Goal: Task Accomplishment & Management: Manage account settings

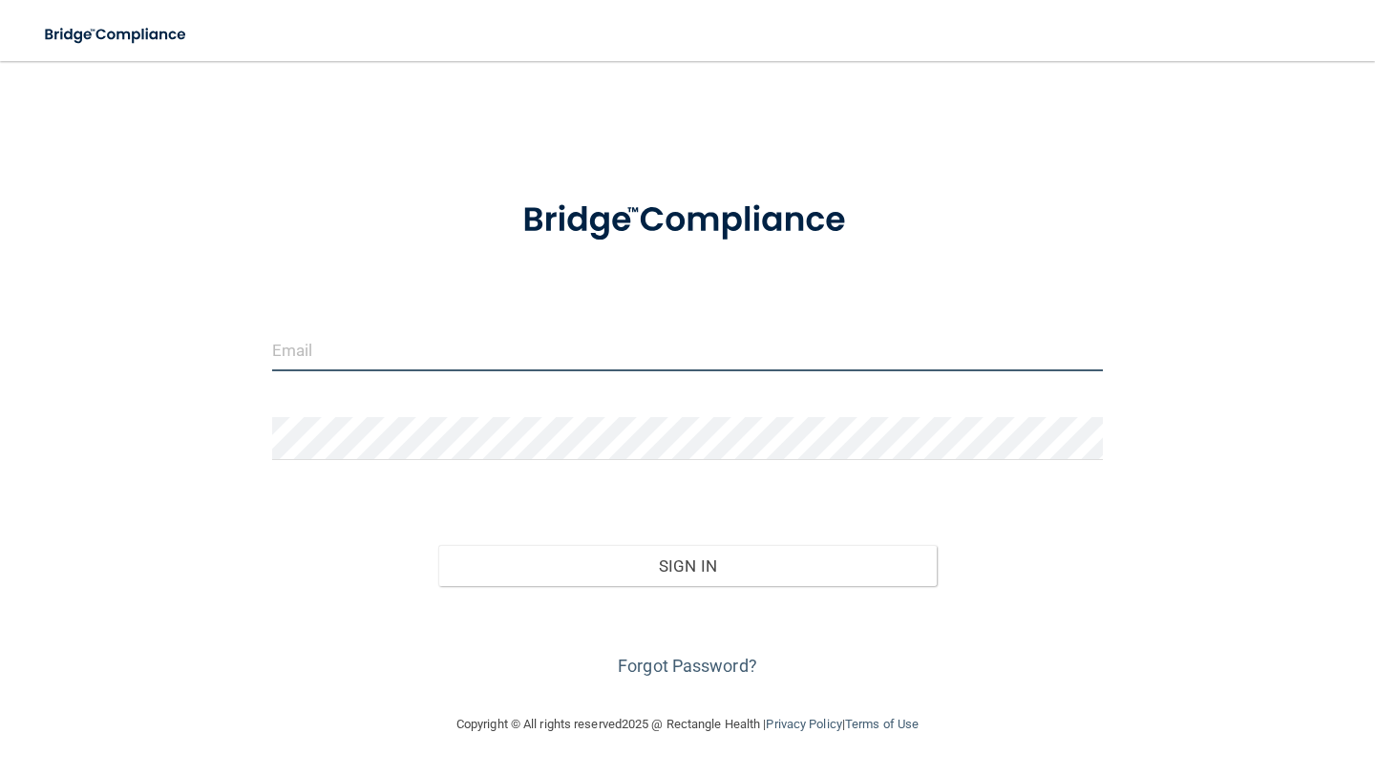
click at [788, 334] on input "email" at bounding box center [687, 349] width 830 height 43
type input "[EMAIL_ADDRESS][PERSON_NAME][DOMAIN_NAME]"
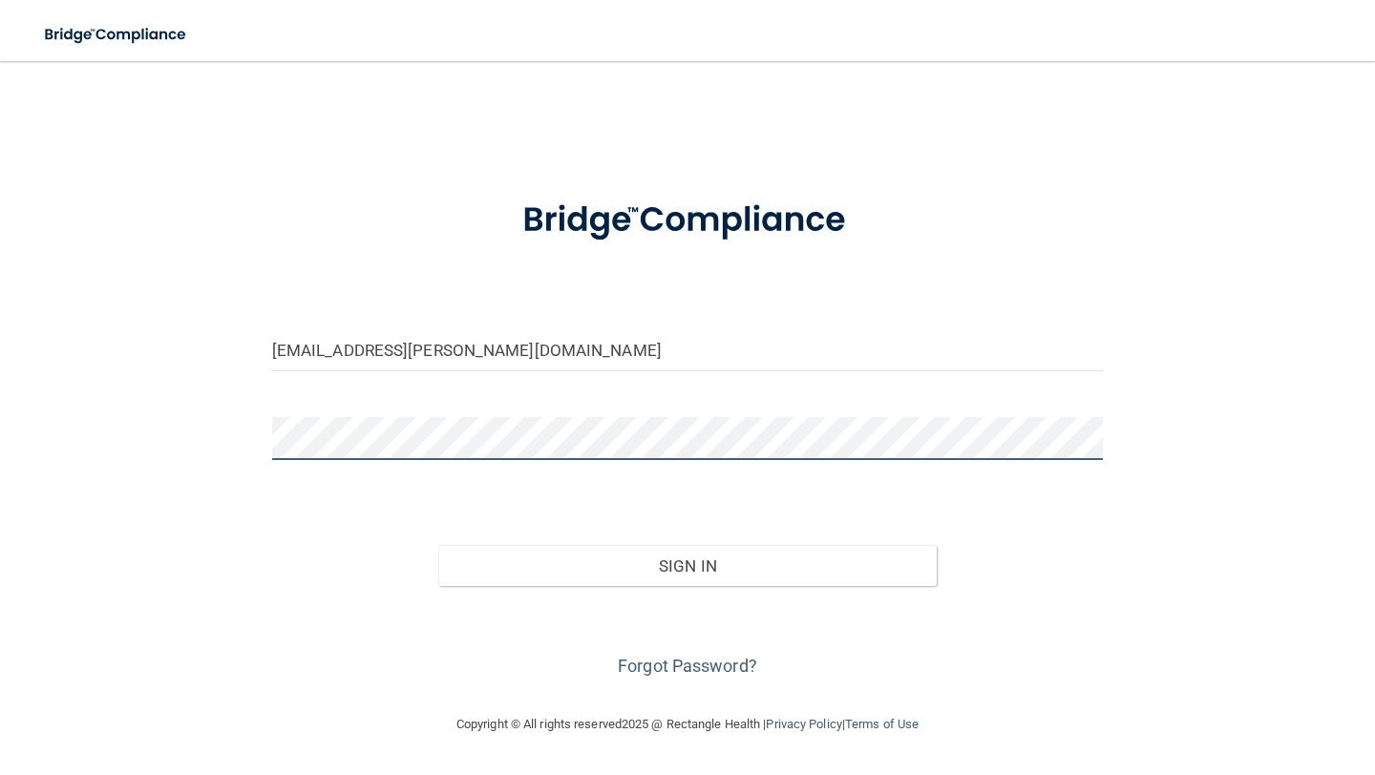
click at [438, 545] on button "Sign In" at bounding box center [687, 566] width 498 height 42
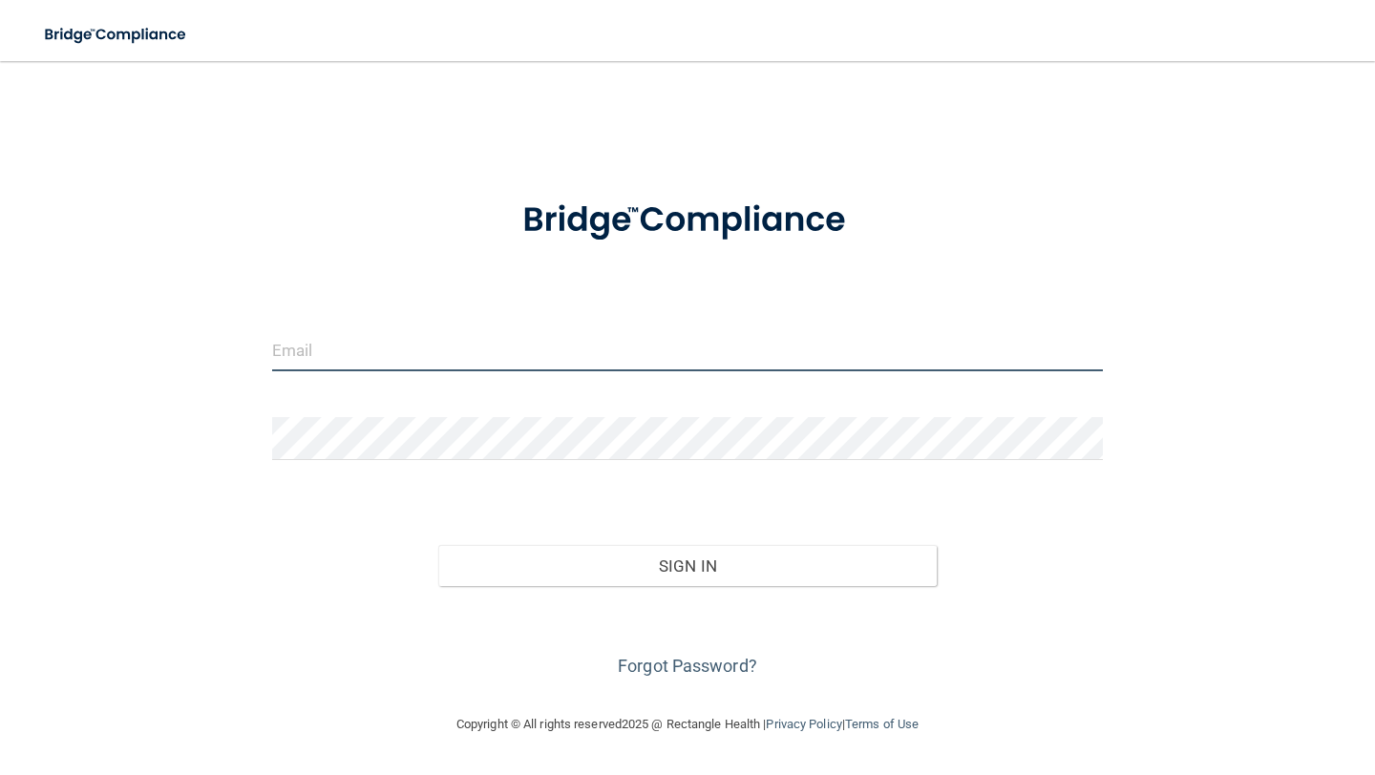
click at [697, 367] on input "email" at bounding box center [687, 349] width 830 height 43
click at [676, 675] on link "Forgot Password?" at bounding box center [687, 666] width 139 height 20
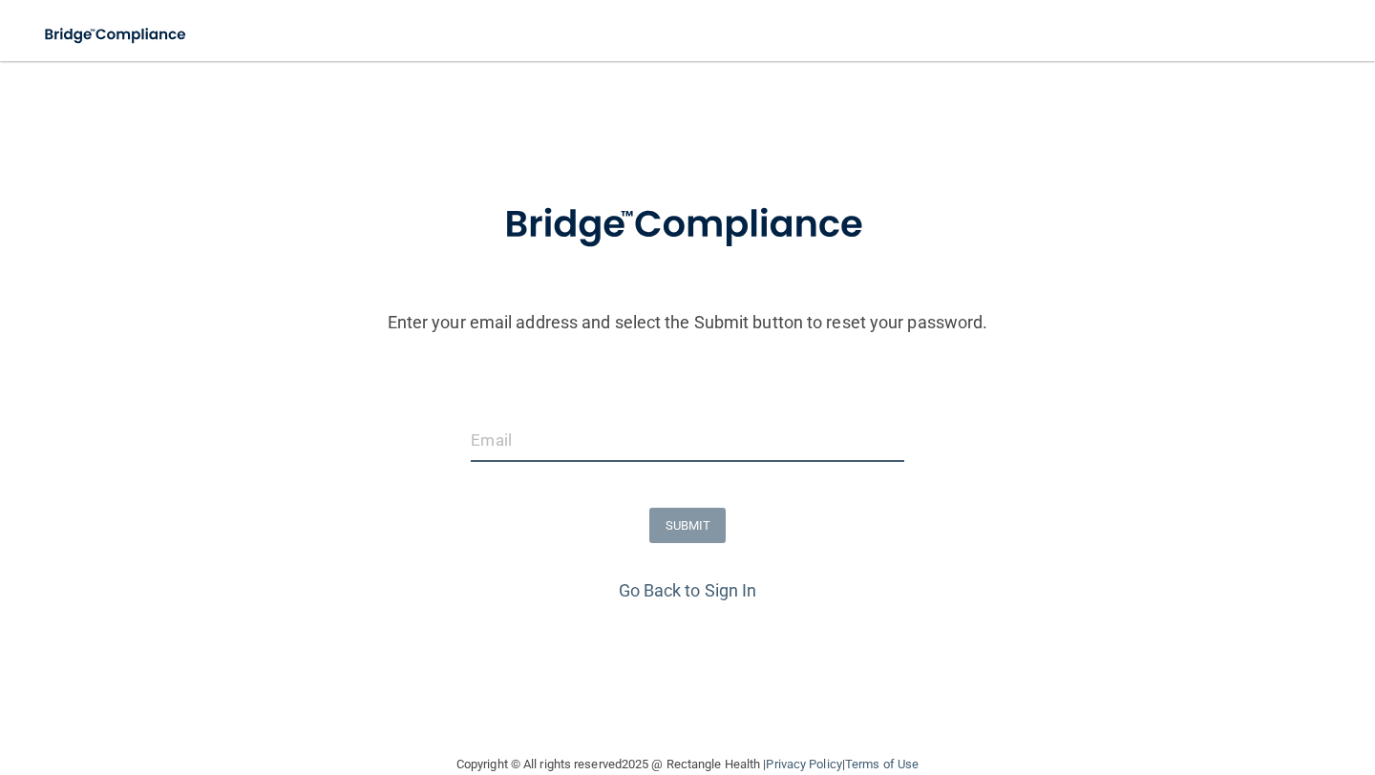
click at [584, 438] on input "email" at bounding box center [687, 440] width 432 height 43
type input "[EMAIL_ADDRESS][PERSON_NAME][DOMAIN_NAME]"
click at [704, 535] on button "SUBMIT" at bounding box center [687, 525] width 77 height 35
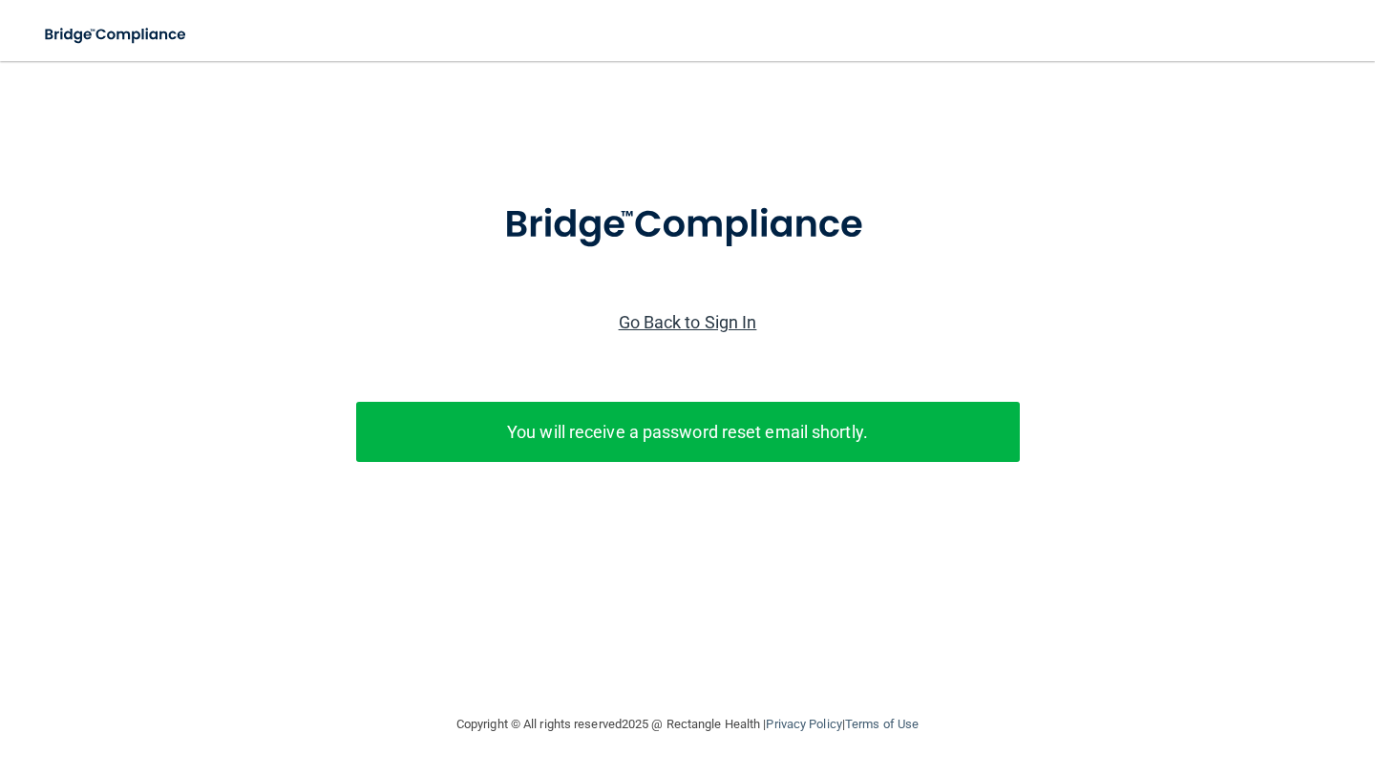
click at [681, 314] on link "Go Back to Sign In" at bounding box center [688, 322] width 138 height 20
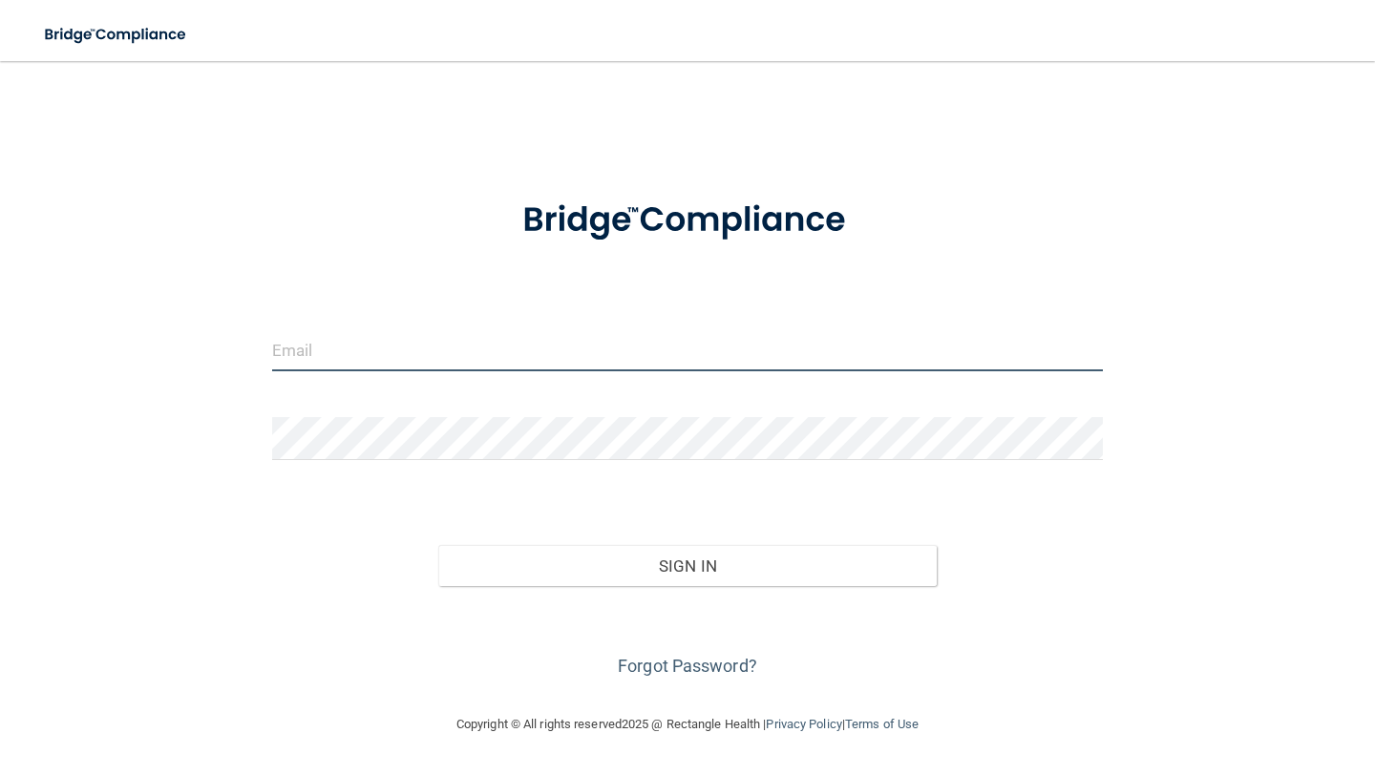
click at [642, 350] on input "email" at bounding box center [687, 349] width 830 height 43
type input "[EMAIL_ADDRESS][PERSON_NAME][DOMAIN_NAME]"
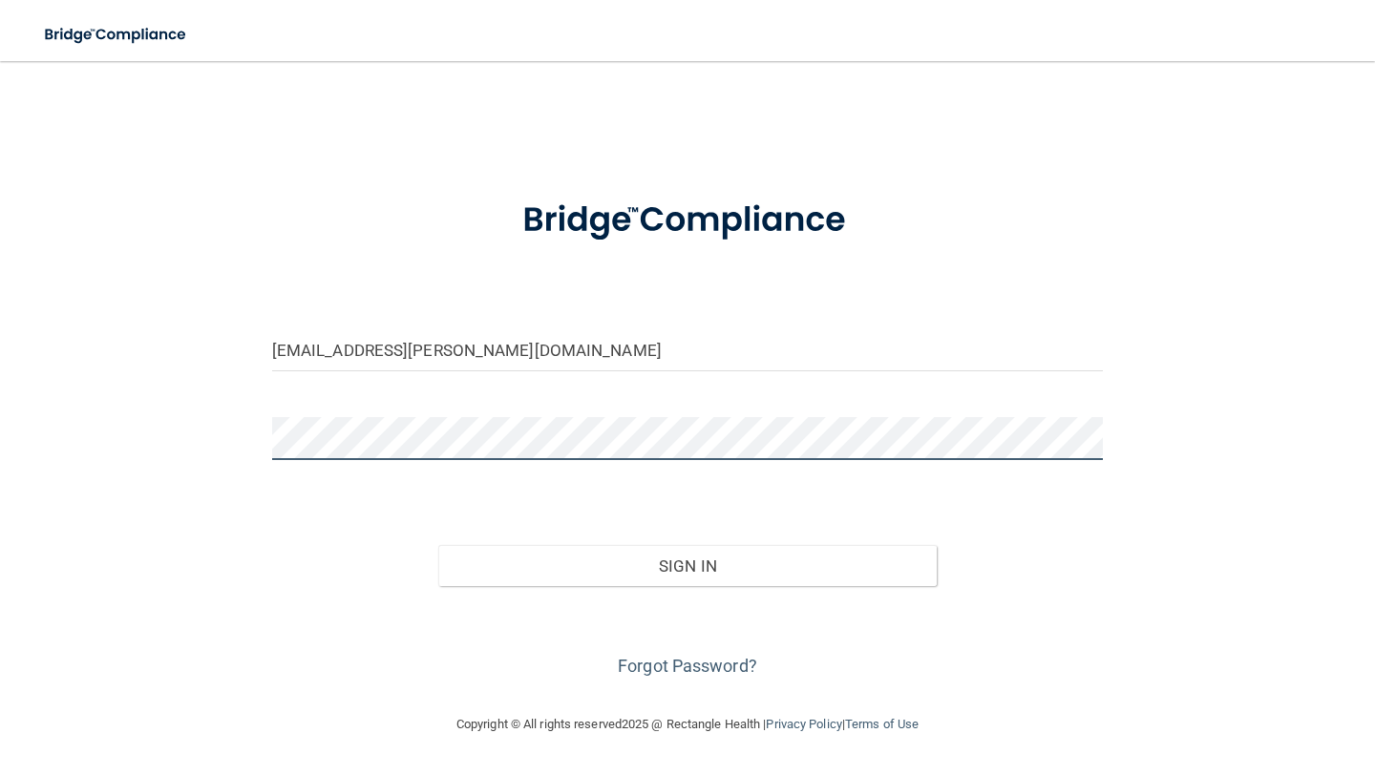
click at [438, 545] on button "Sign In" at bounding box center [687, 566] width 498 height 42
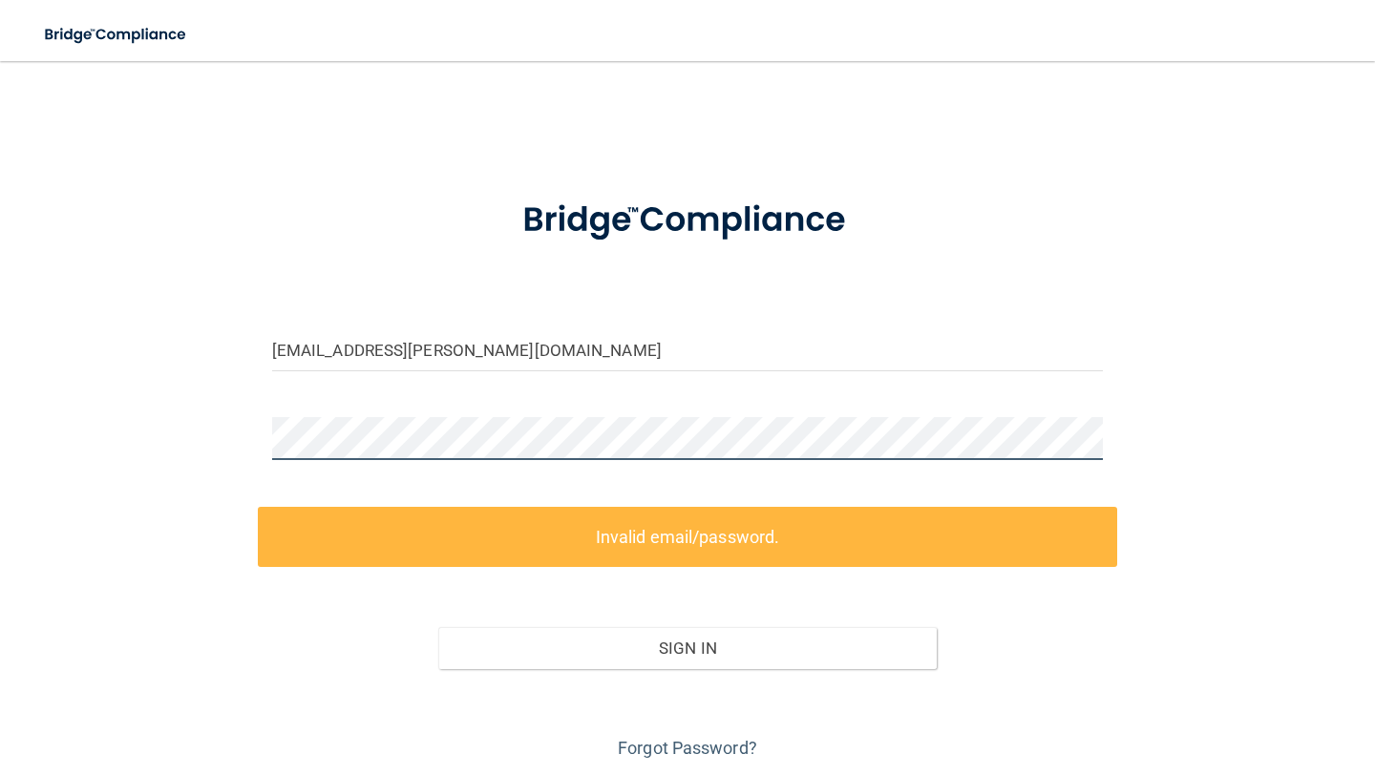
click at [245, 440] on div "[EMAIL_ADDRESS][PERSON_NAME][DOMAIN_NAME] Invalid email/password. You don't hav…" at bounding box center [687, 421] width 1298 height 683
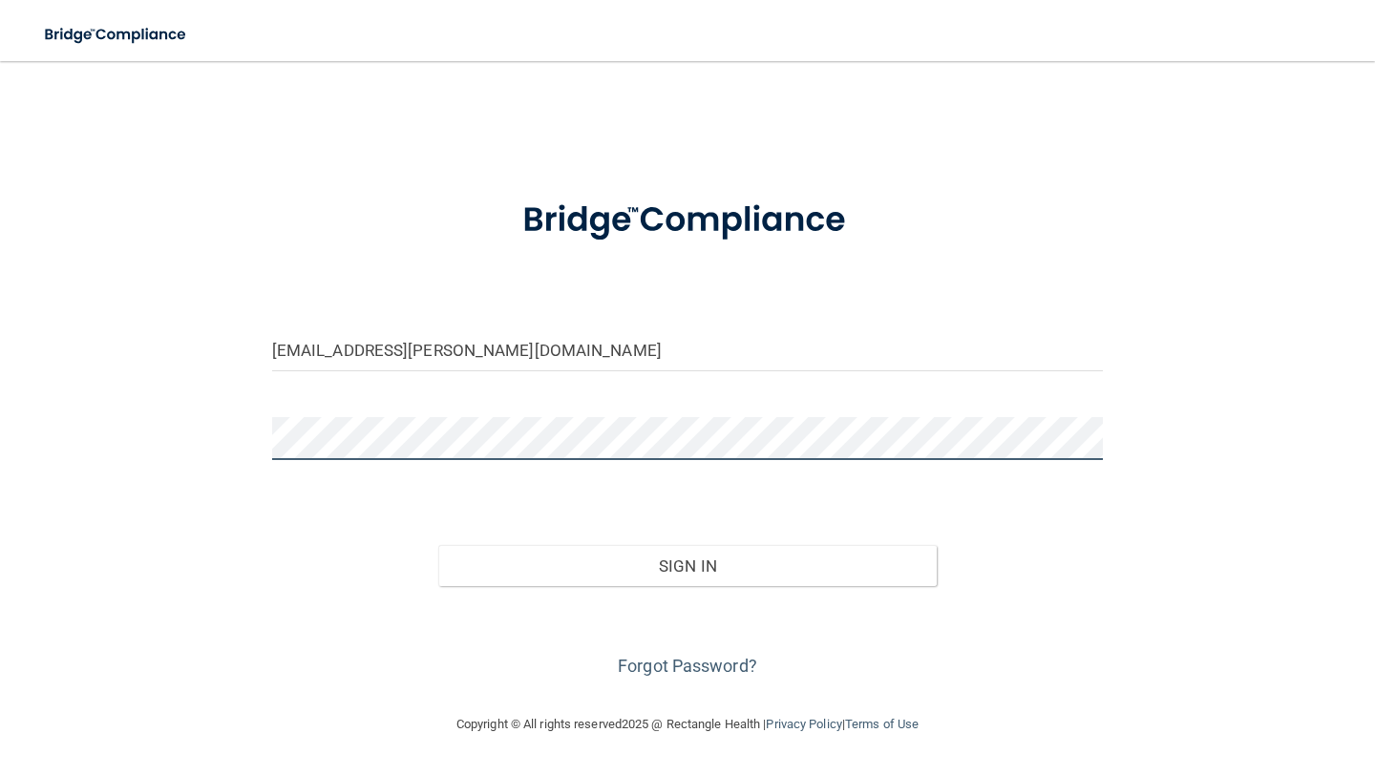
click at [438, 545] on button "Sign In" at bounding box center [687, 566] width 498 height 42
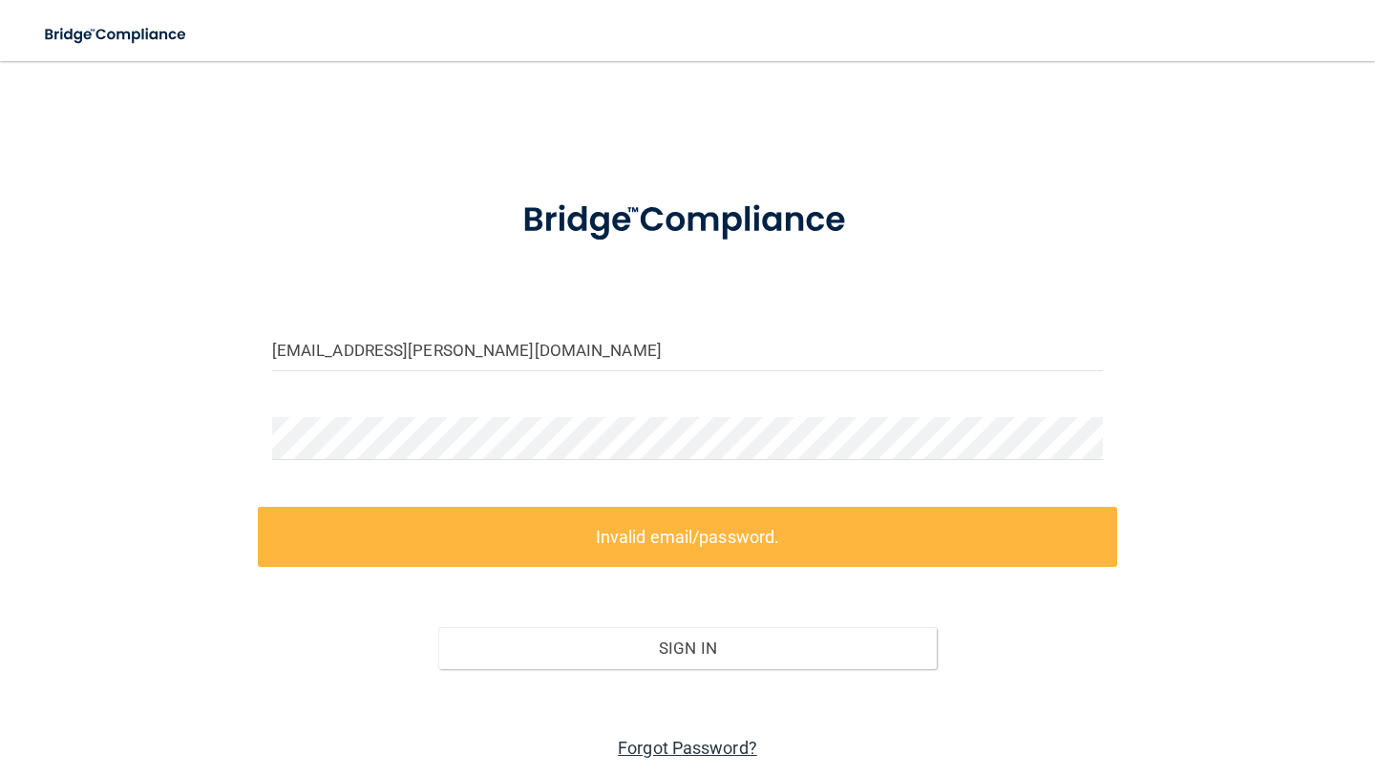
click at [653, 755] on link "Forgot Password?" at bounding box center [687, 748] width 139 height 20
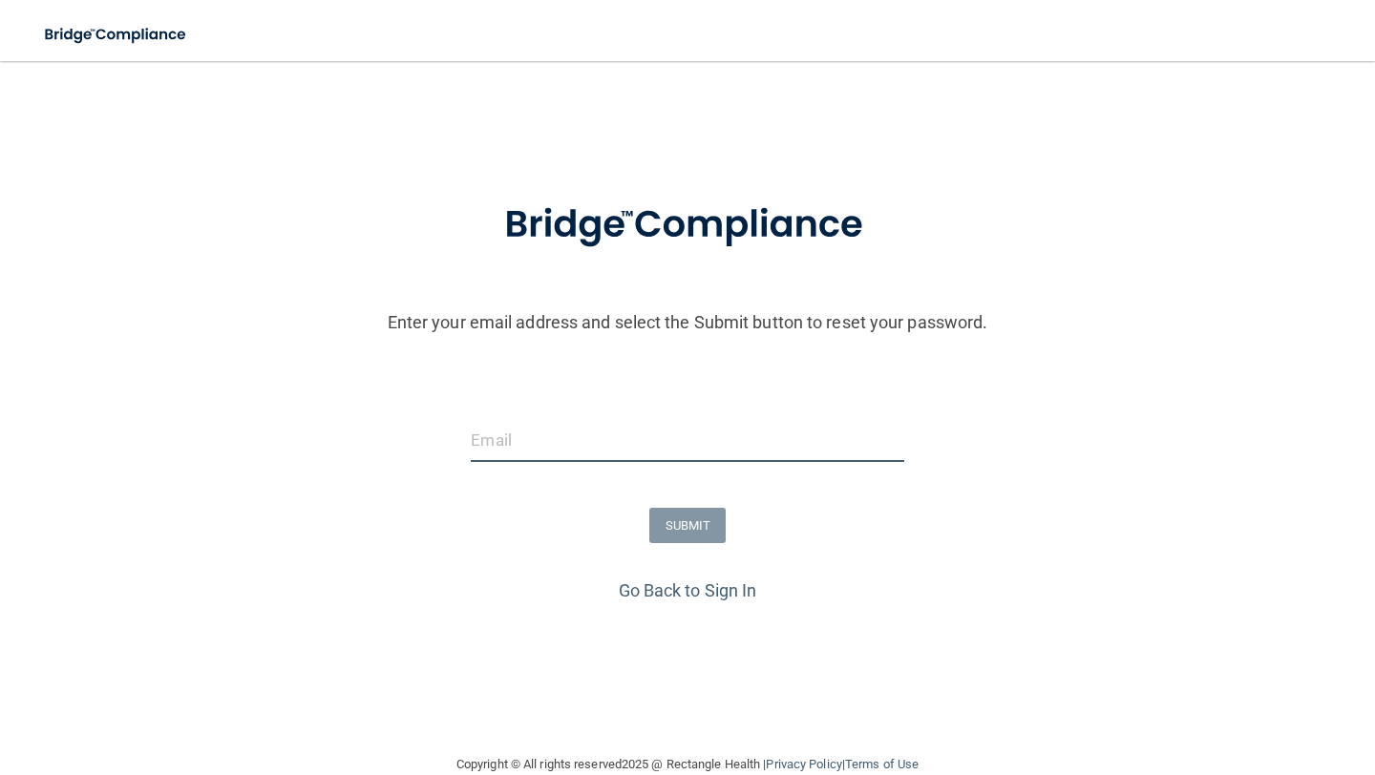
click at [674, 437] on input "email" at bounding box center [687, 440] width 432 height 43
type input "[EMAIL_ADDRESS][PERSON_NAME][DOMAIN_NAME]"
click at [676, 511] on button "SUBMIT" at bounding box center [687, 525] width 77 height 35
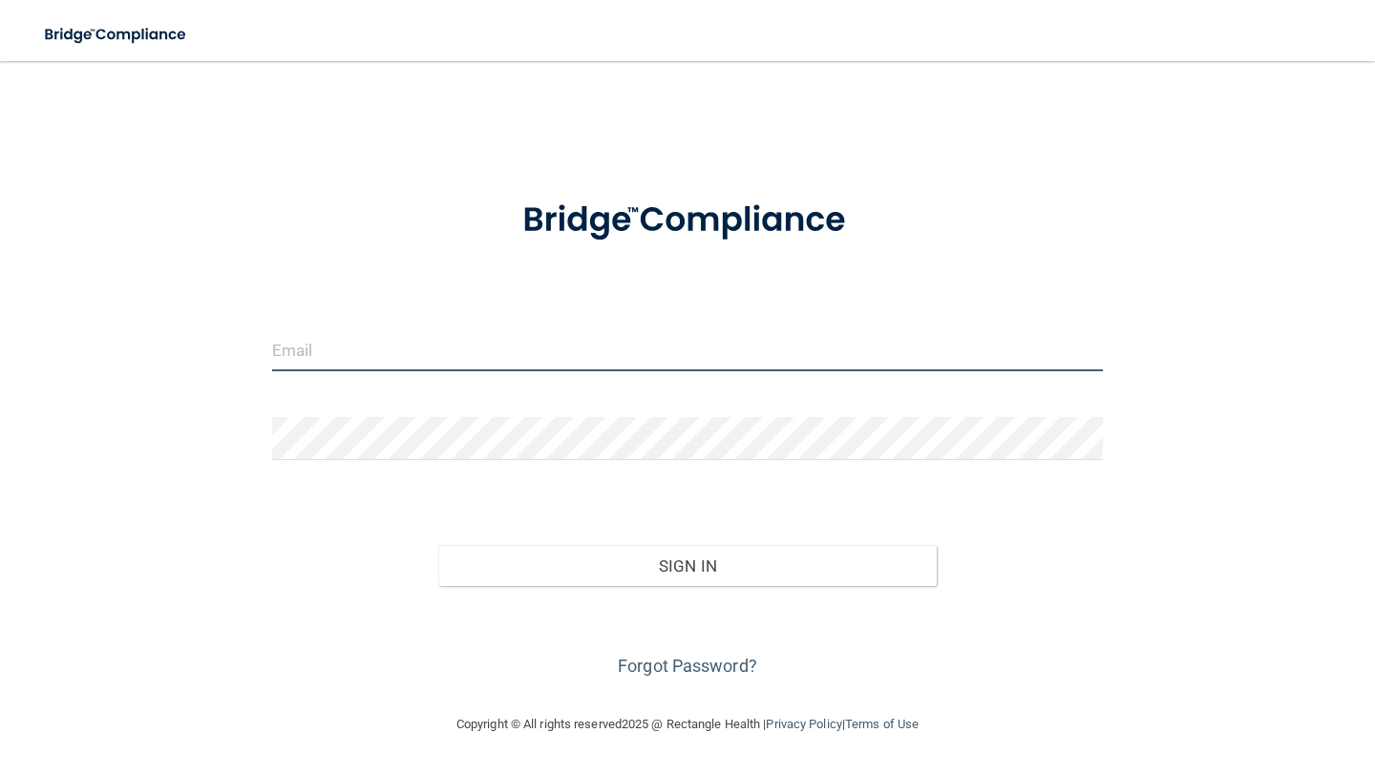
click at [669, 368] on input "email" at bounding box center [687, 349] width 830 height 43
click at [681, 237] on img at bounding box center [687, 221] width 401 height 90
